Goal: Check status: Check status

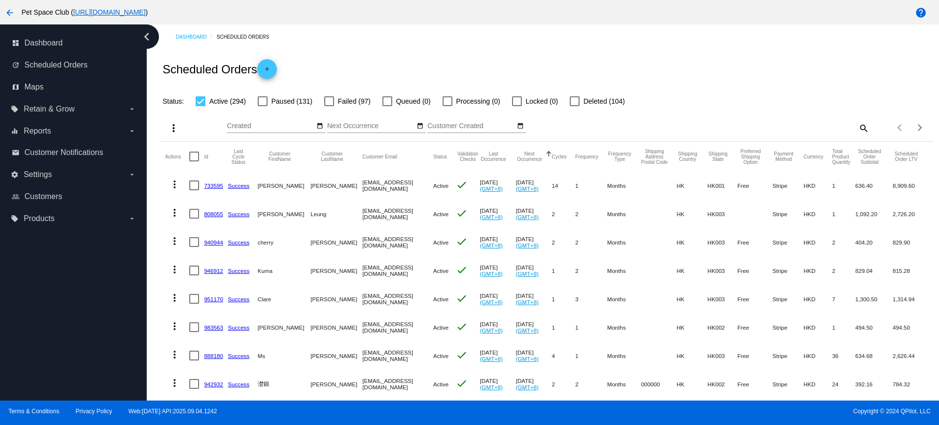
click at [857, 124] on mat-icon "search" at bounding box center [863, 127] width 12 height 15
click at [727, 128] on input "Search" at bounding box center [772, 126] width 193 height 8
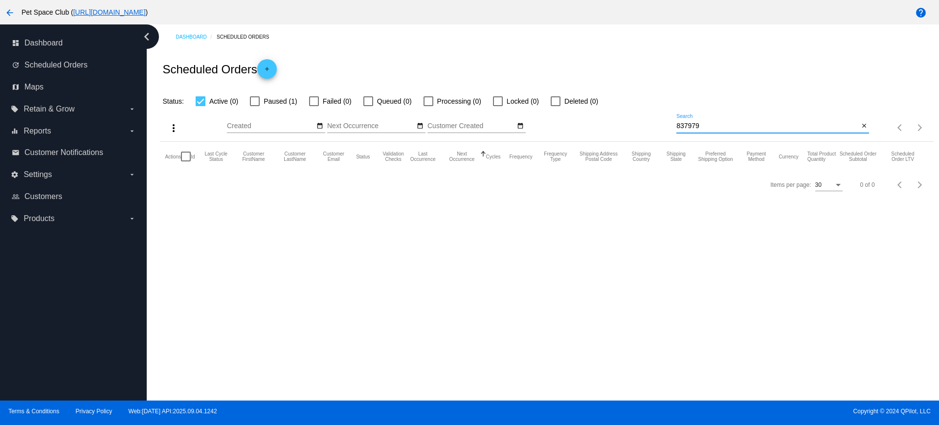
type input "837979"
click at [256, 101] on div at bounding box center [255, 101] width 10 height 10
click at [255, 106] on input "Paused (1)" at bounding box center [254, 106] width 0 height 0
checkbox input "true"
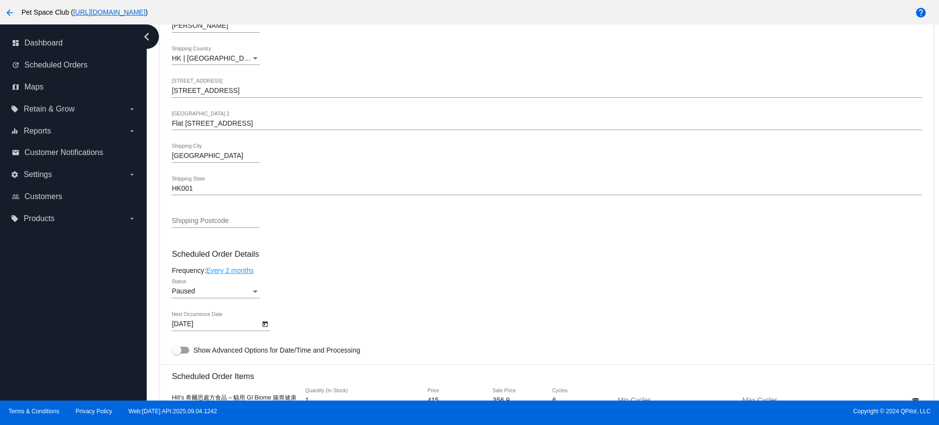
scroll to position [550, 0]
